Goal: Information Seeking & Learning: Check status

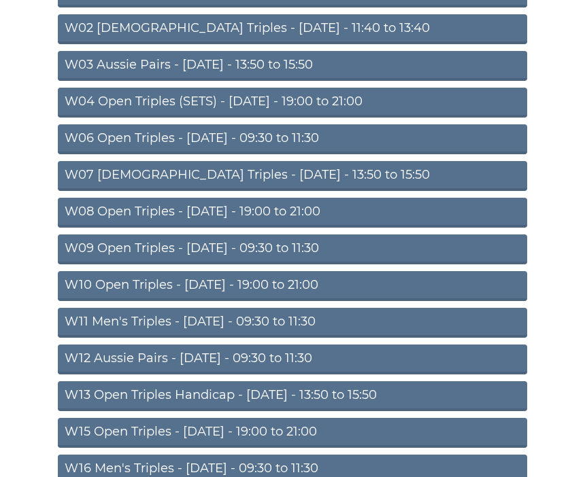
scroll to position [230, 0]
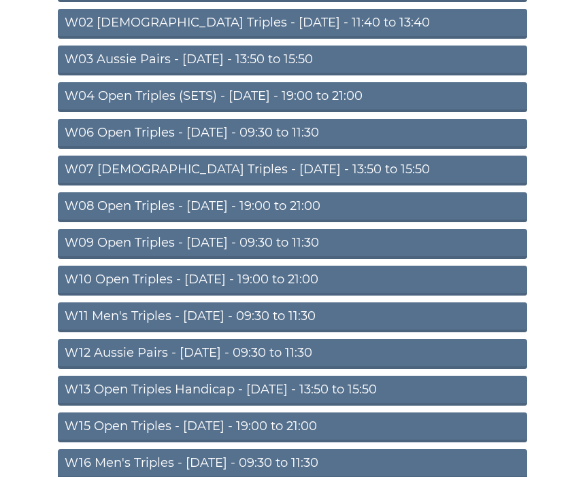
click at [240, 358] on link "W12 Aussie Pairs - [DATE] - 09:30 to 11:30" at bounding box center [292, 354] width 469 height 30
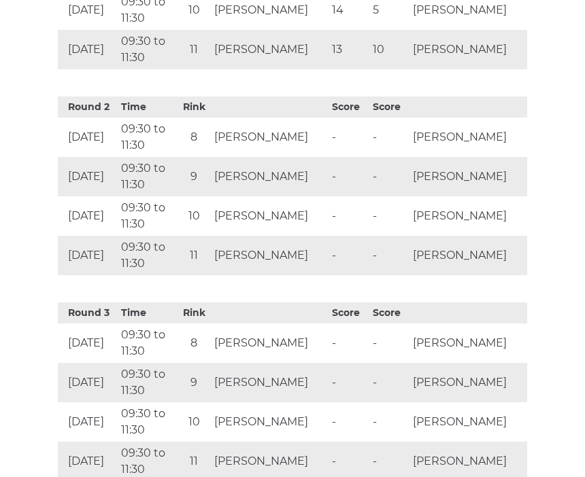
scroll to position [797, 0]
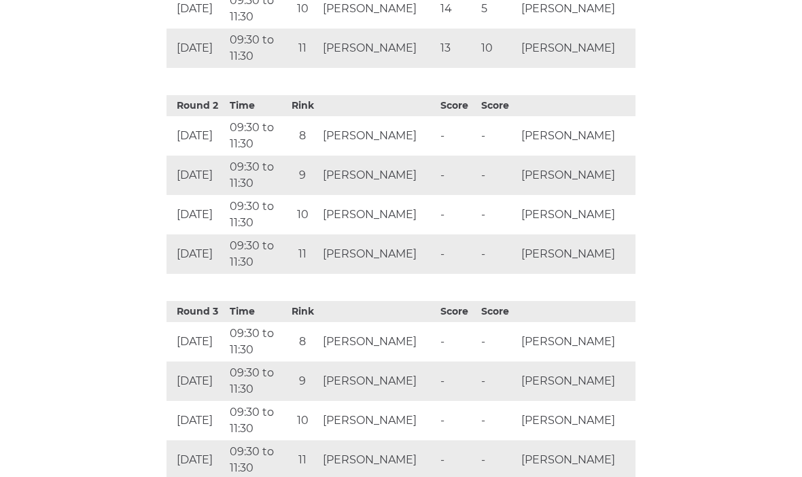
scroll to position [628, 0]
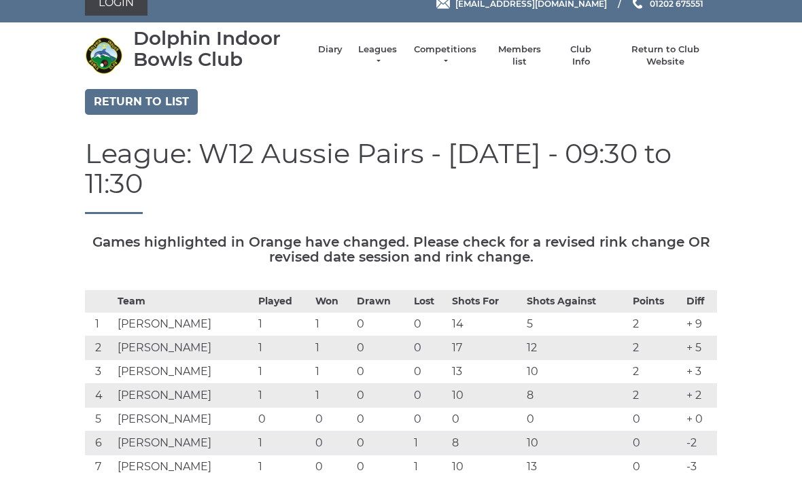
scroll to position [0, 0]
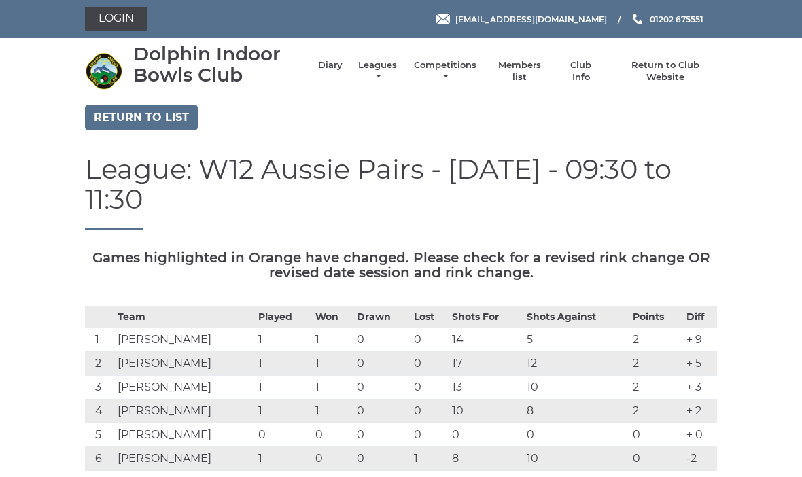
click at [296, 306] on th "Played" at bounding box center [283, 317] width 57 height 22
click at [584, 95] on div "Dolphin Indoor Bowls Club Diary Leagues Club leagues - Winter 2025/2026 Club le…" at bounding box center [401, 72] width 653 height 56
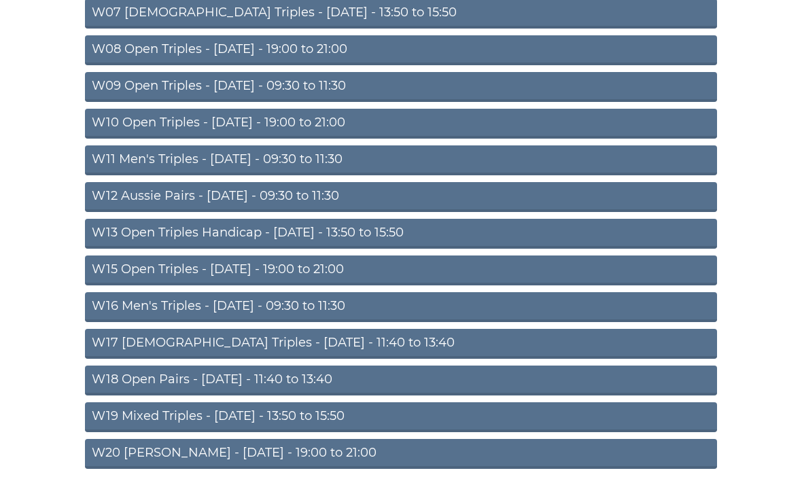
scroll to position [379, 0]
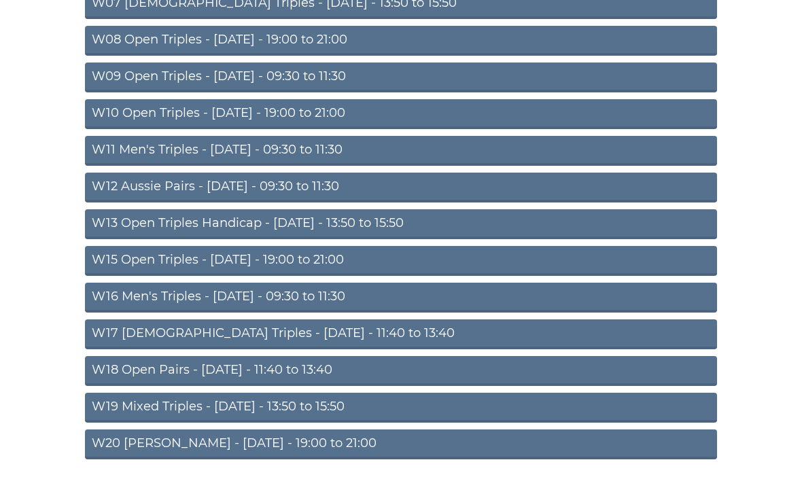
click at [315, 409] on link "W19 Mixed Triples - Friday - 13:50 to 15:50" at bounding box center [401, 408] width 632 height 30
